Goal: Transaction & Acquisition: Purchase product/service

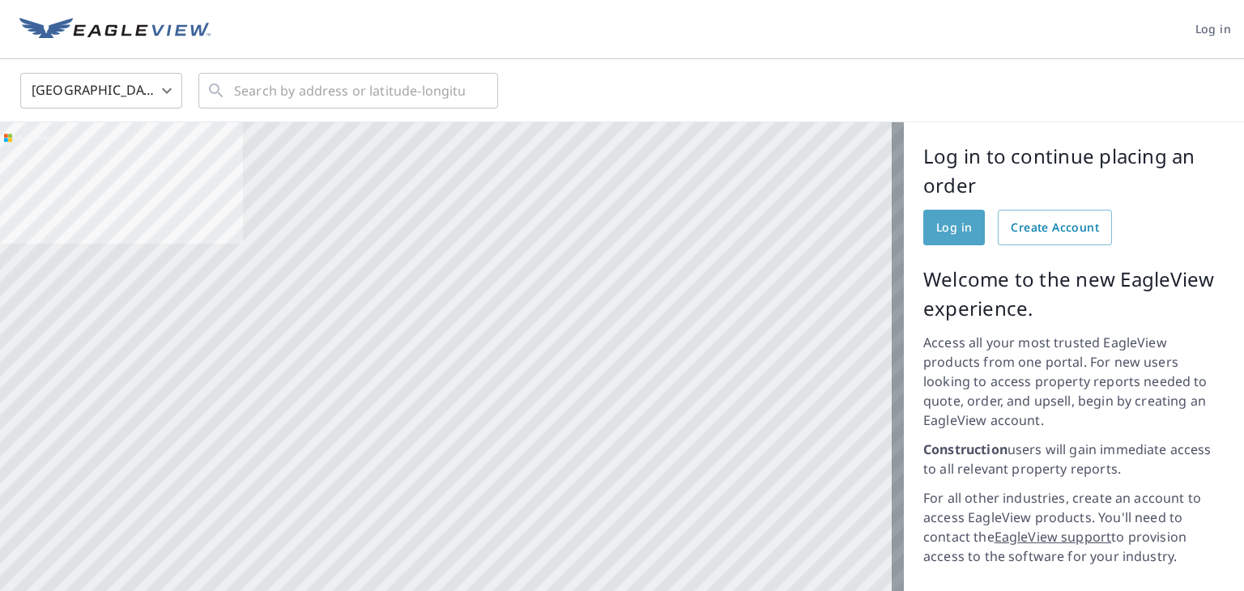
click at [953, 233] on span "Log in" at bounding box center [954, 228] width 36 height 20
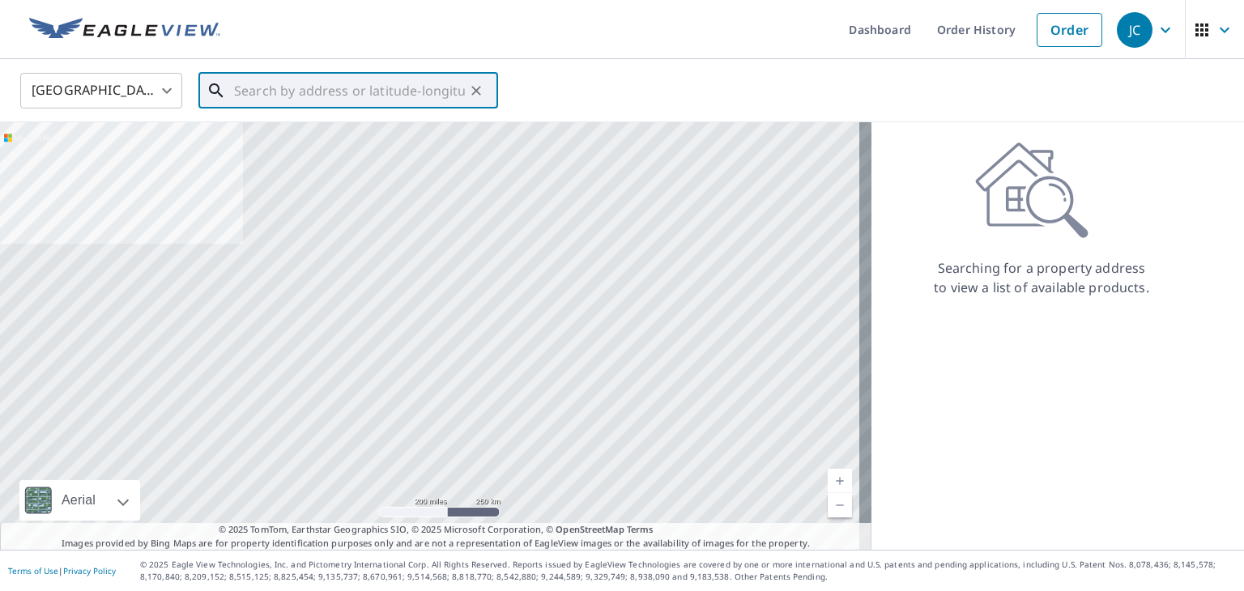
click at [316, 94] on input "text" at bounding box center [349, 90] width 231 height 45
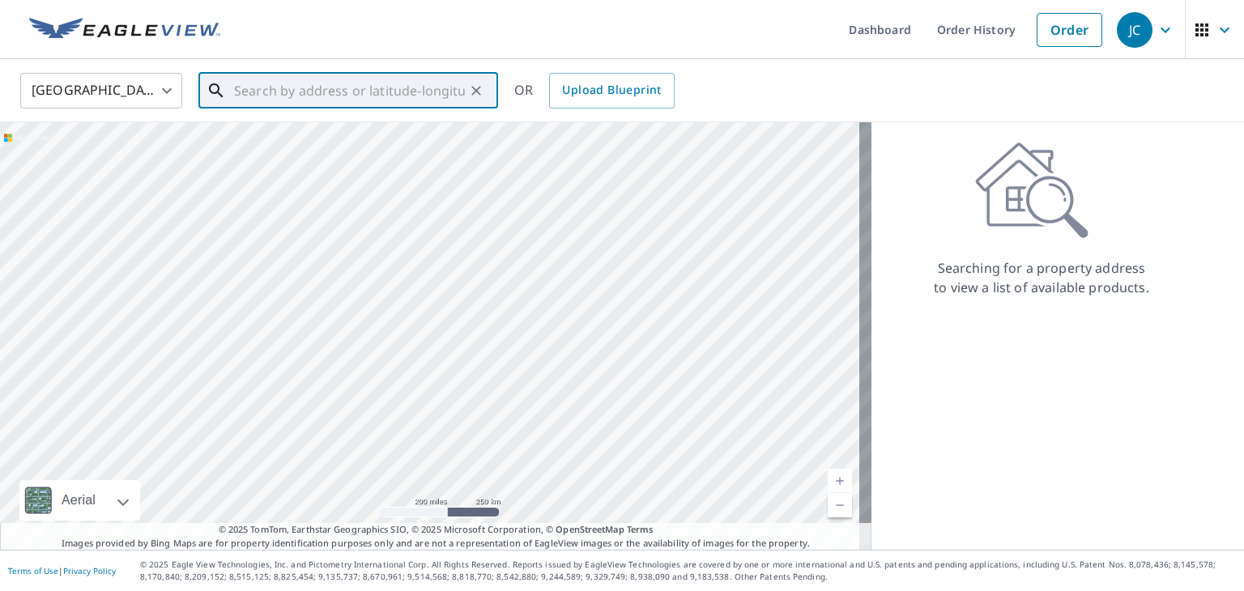
paste input "[STREET_ADDRESS][PERSON_NAME]"
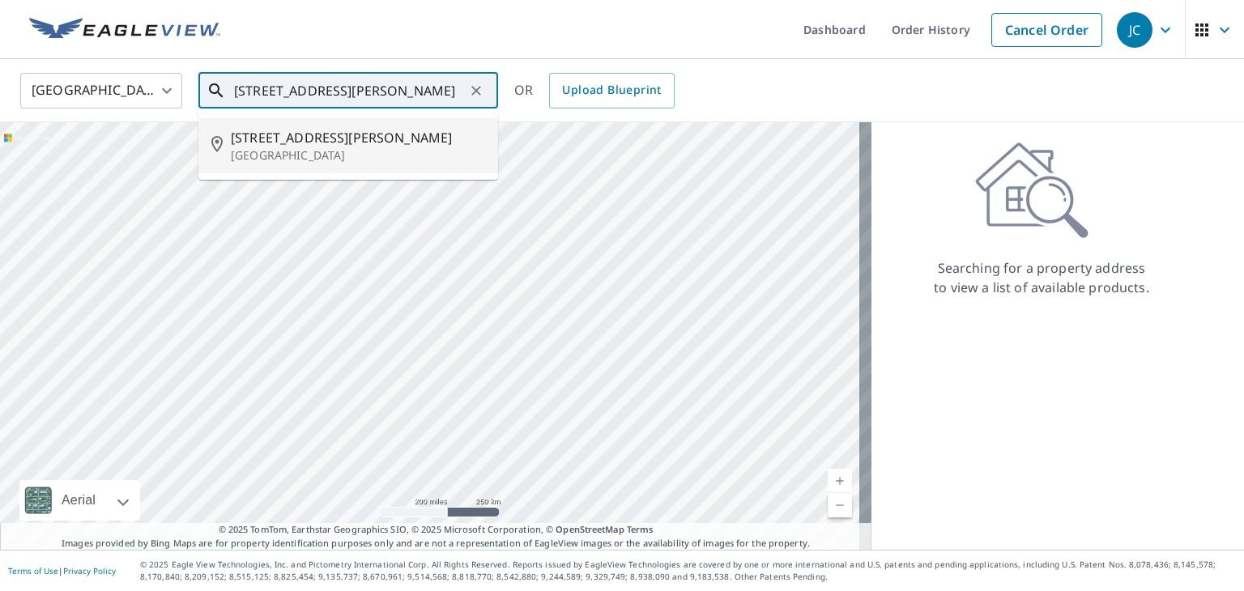
click at [343, 148] on p "[GEOGRAPHIC_DATA]" at bounding box center [358, 155] width 254 height 16
type input "[STREET_ADDRESS][PERSON_NAME]"
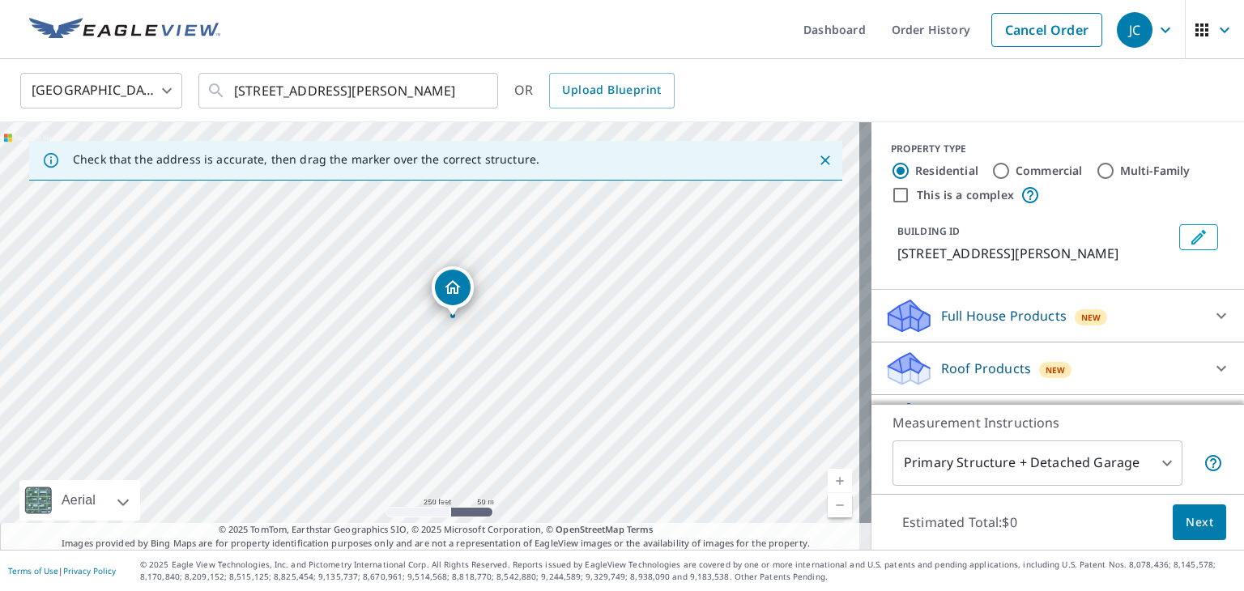
click at [828, 470] on link "Current Level 17, Zoom In" at bounding box center [840, 481] width 24 height 24
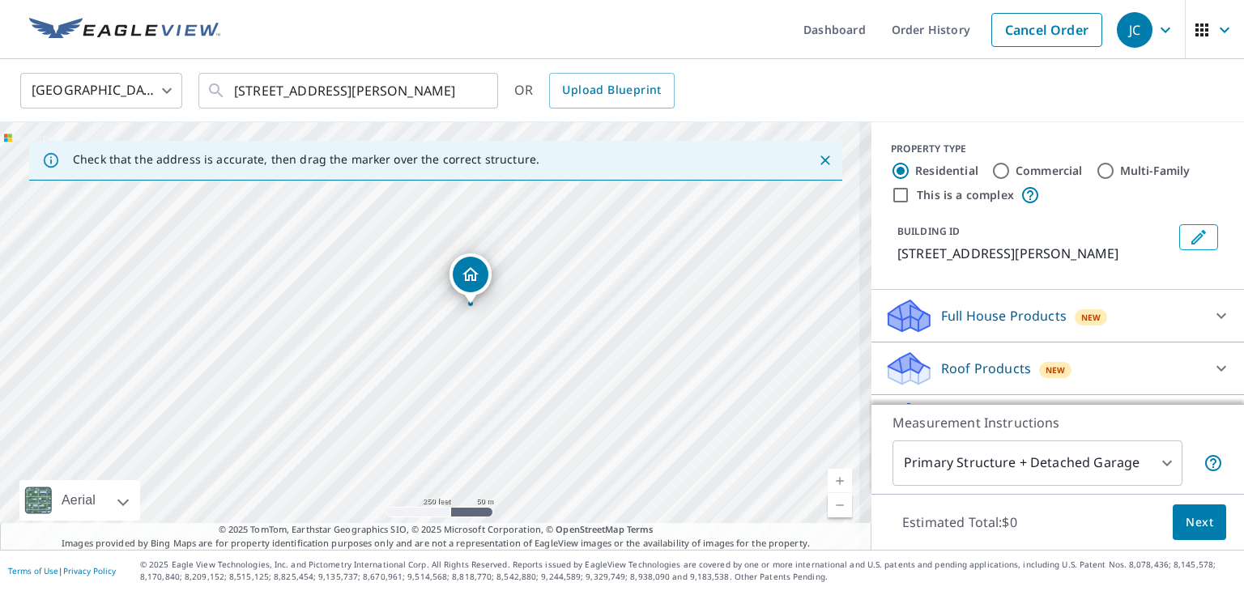
click at [833, 483] on link "Current Level 17, Zoom In" at bounding box center [840, 481] width 24 height 24
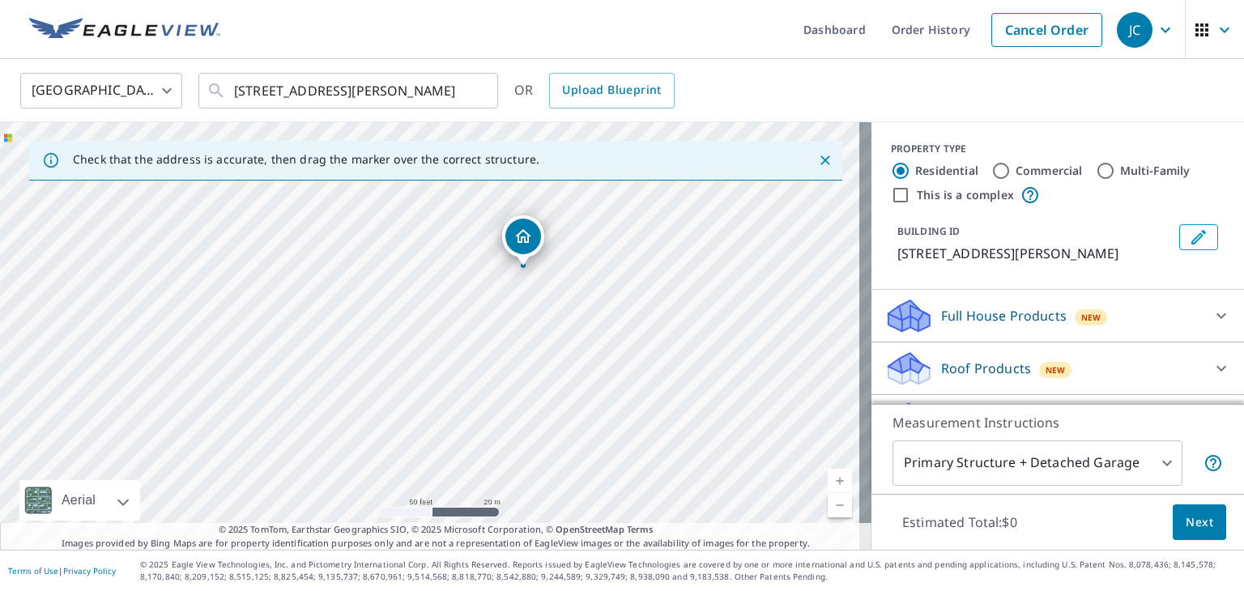
click at [1202, 374] on div at bounding box center [1221, 368] width 39 height 39
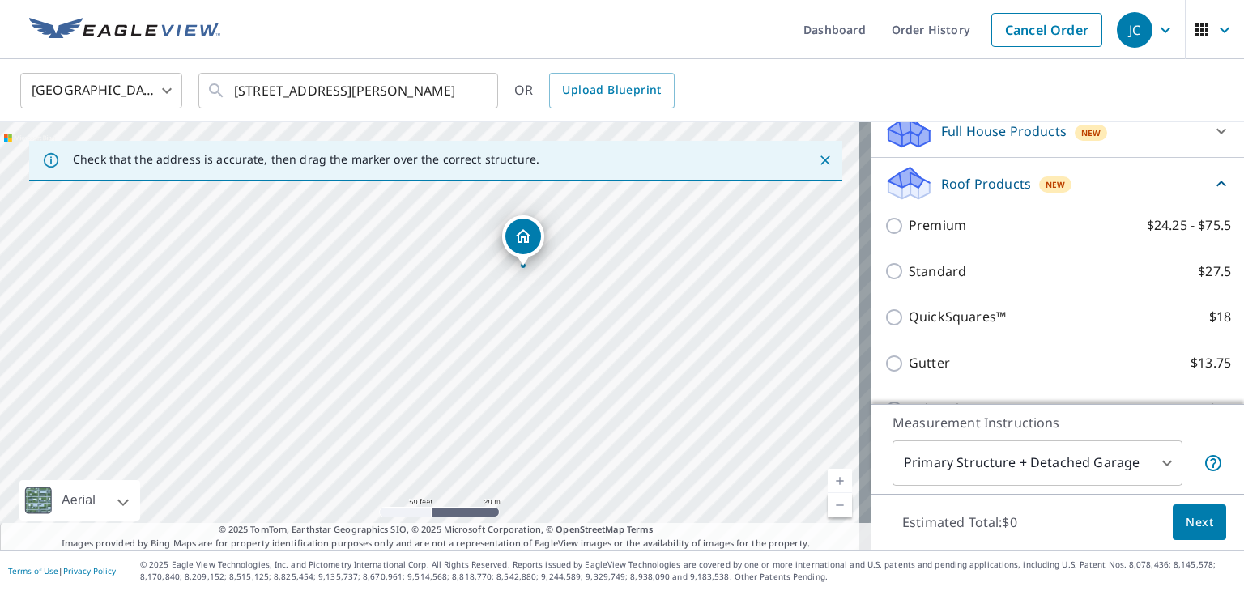
scroll to position [186, 0]
click at [934, 232] on p "Premium" at bounding box center [938, 224] width 58 height 20
click at [909, 232] on input "Premium $24.25 - $75.5" at bounding box center [897, 224] width 24 height 19
checkbox input "true"
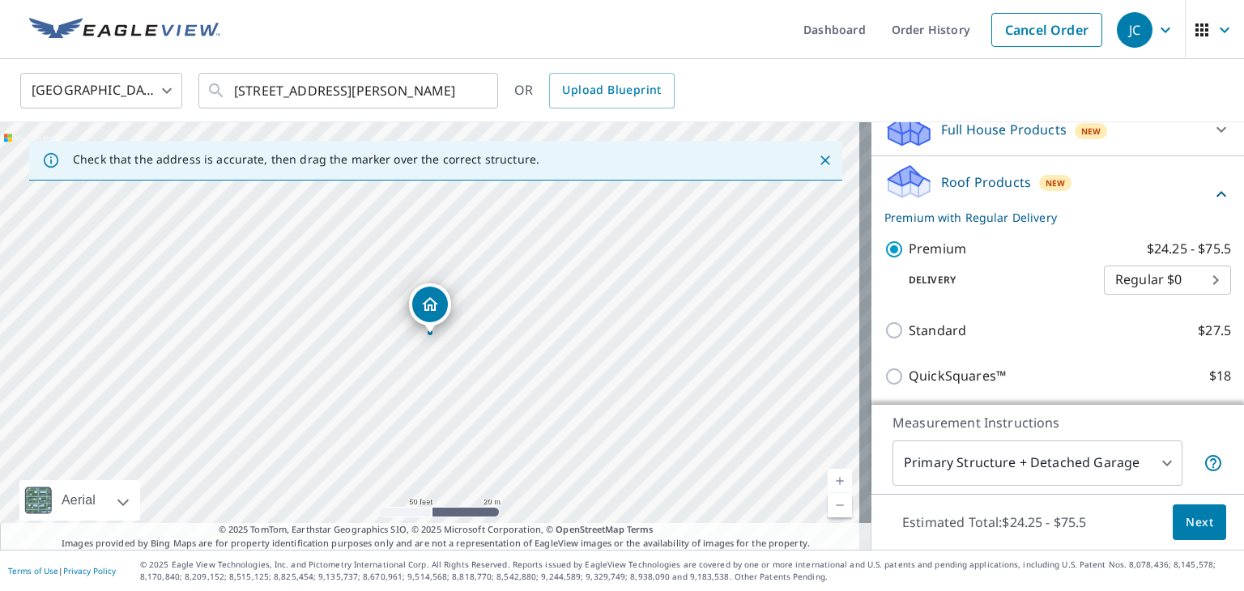
click at [1187, 525] on span "Next" at bounding box center [1200, 523] width 28 height 20
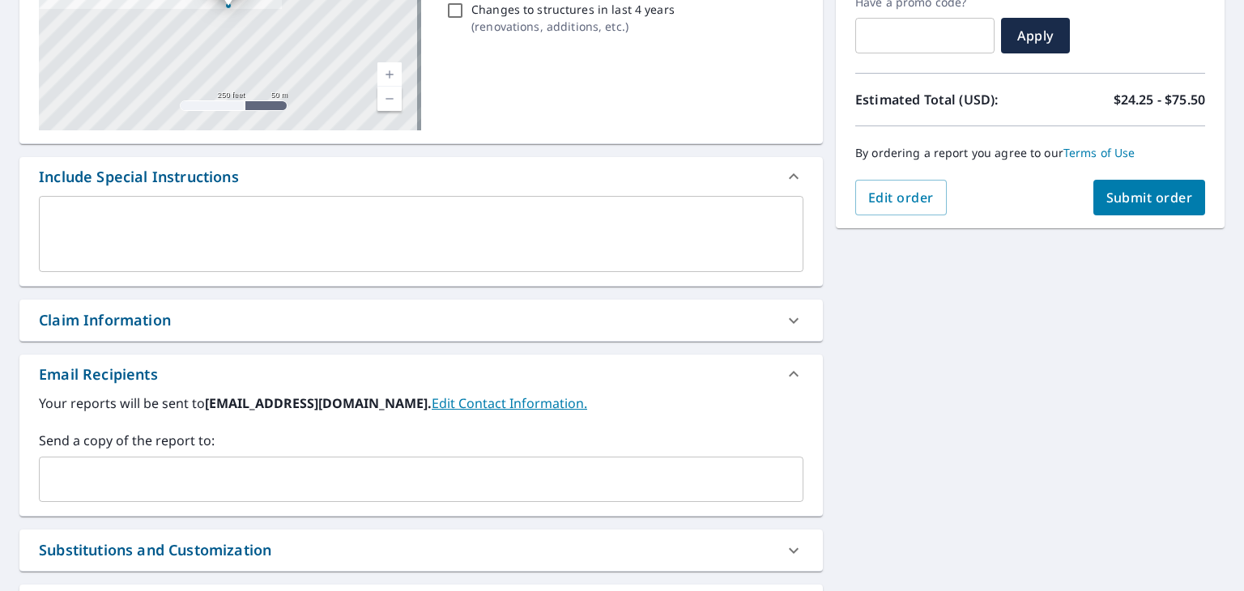
scroll to position [323, 0]
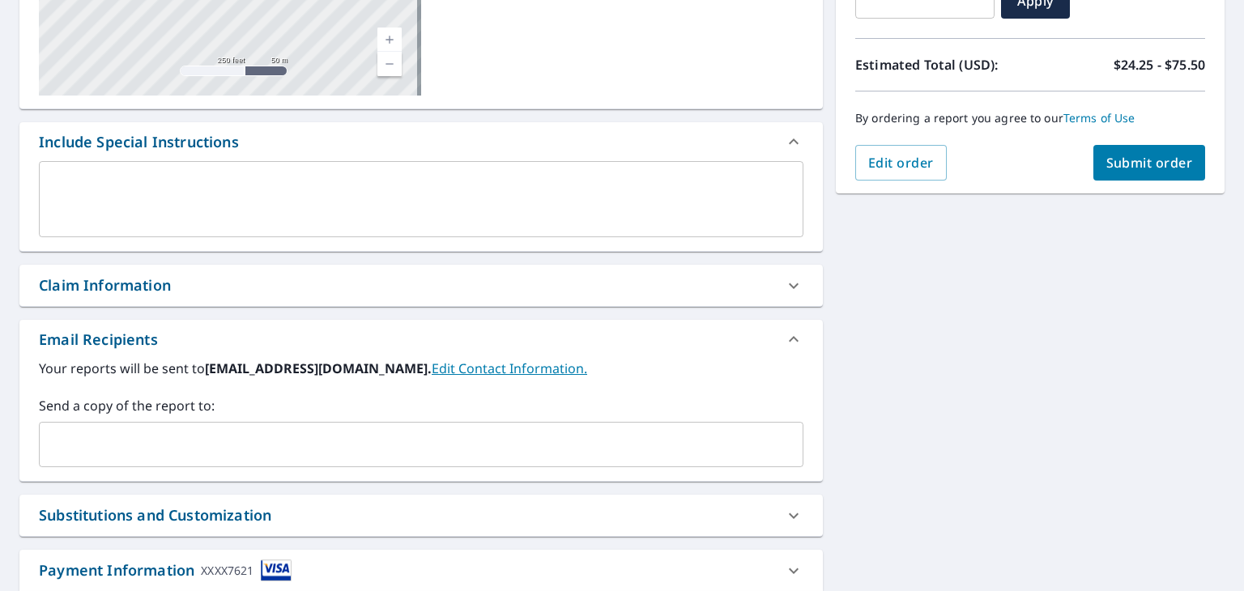
click at [529, 449] on input "text" at bounding box center [409, 444] width 726 height 31
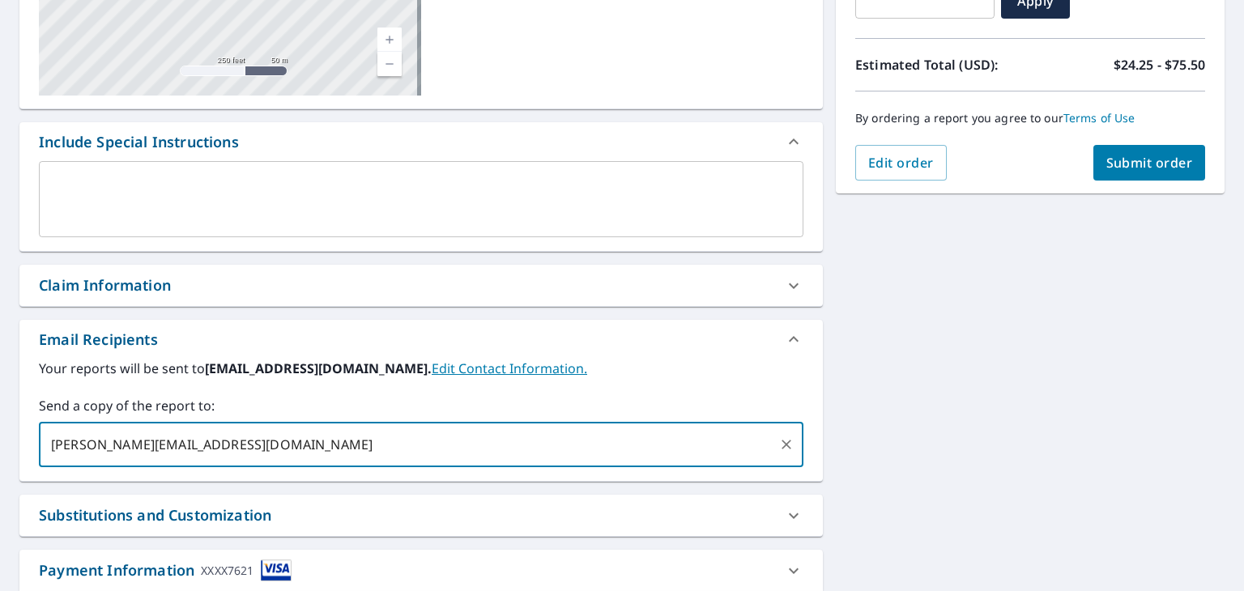
type input "[PERSON_NAME][EMAIL_ADDRESS][DOMAIN_NAME]"
click at [1157, 162] on span "Submit order" at bounding box center [1149, 163] width 87 height 18
checkbox input "true"
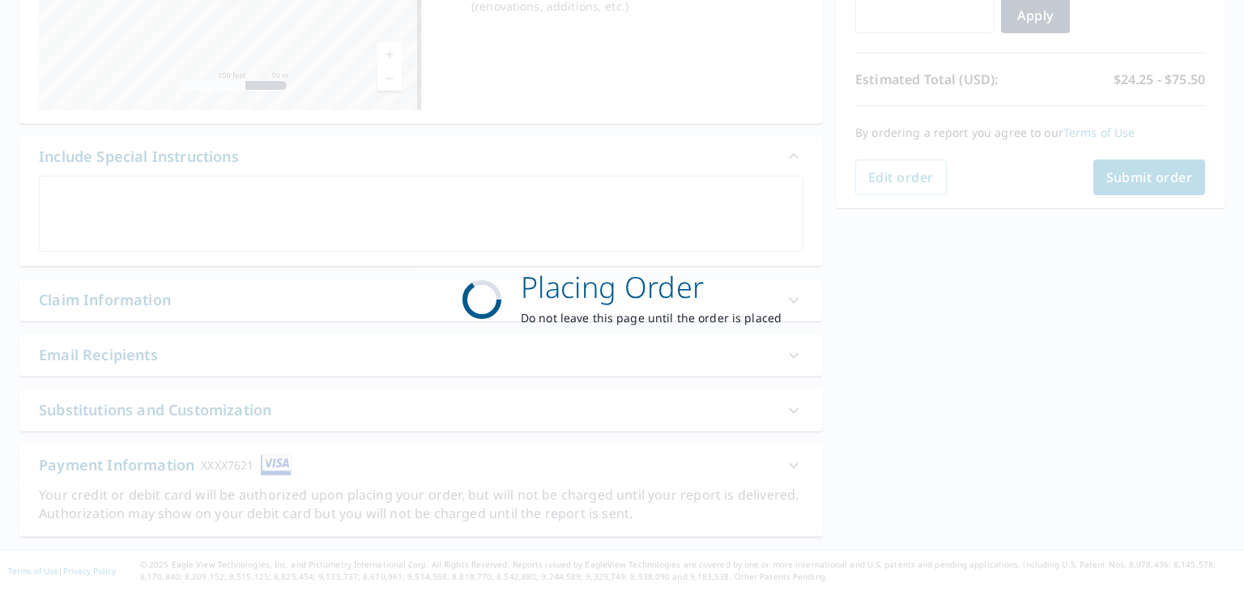
scroll to position [308, 0]
